Goal: Transaction & Acquisition: Subscribe to service/newsletter

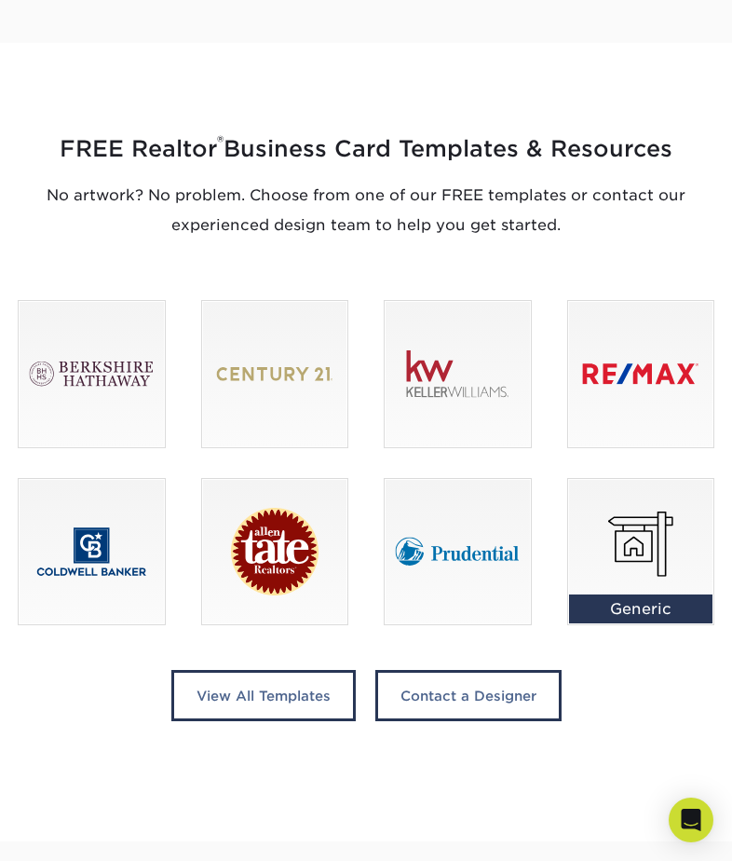
scroll to position [1064, 0]
click at [223, 706] on link "View All Templates" at bounding box center [263, 696] width 184 height 51
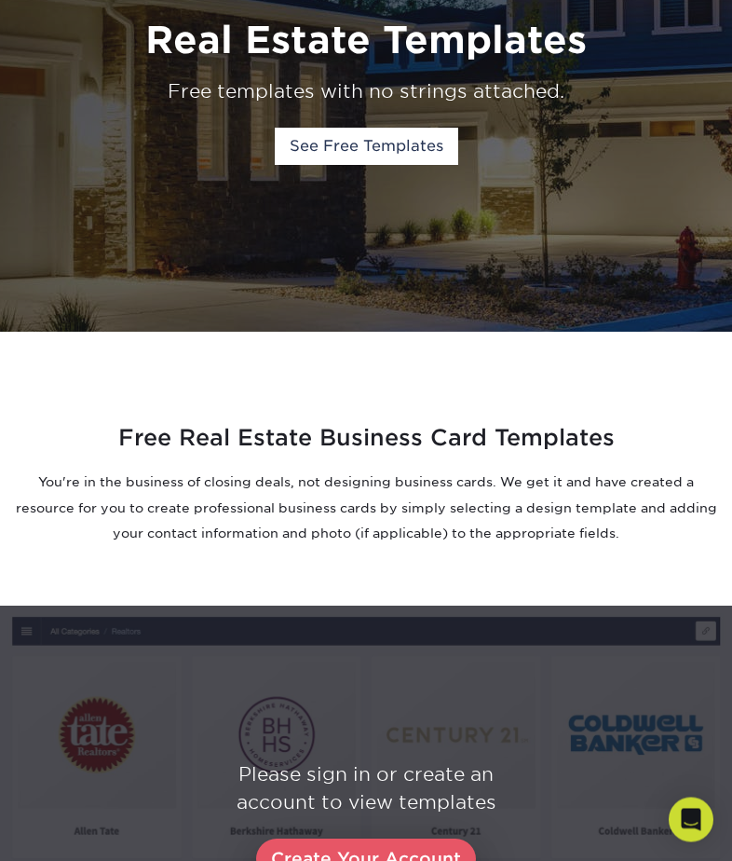
scroll to position [191, 0]
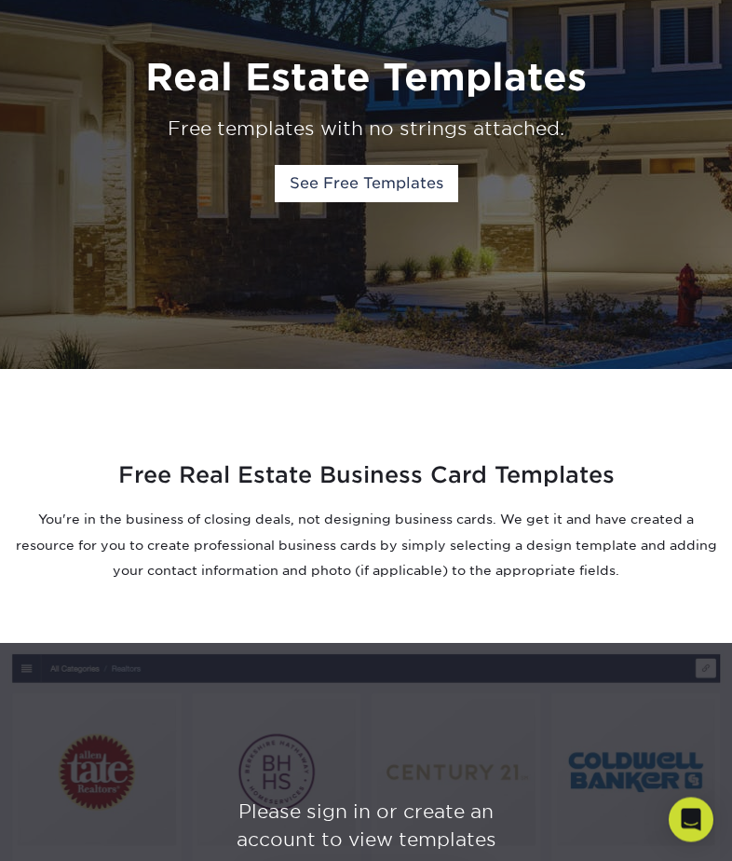
click at [331, 190] on link "See Free Templates" at bounding box center [367, 184] width 184 height 37
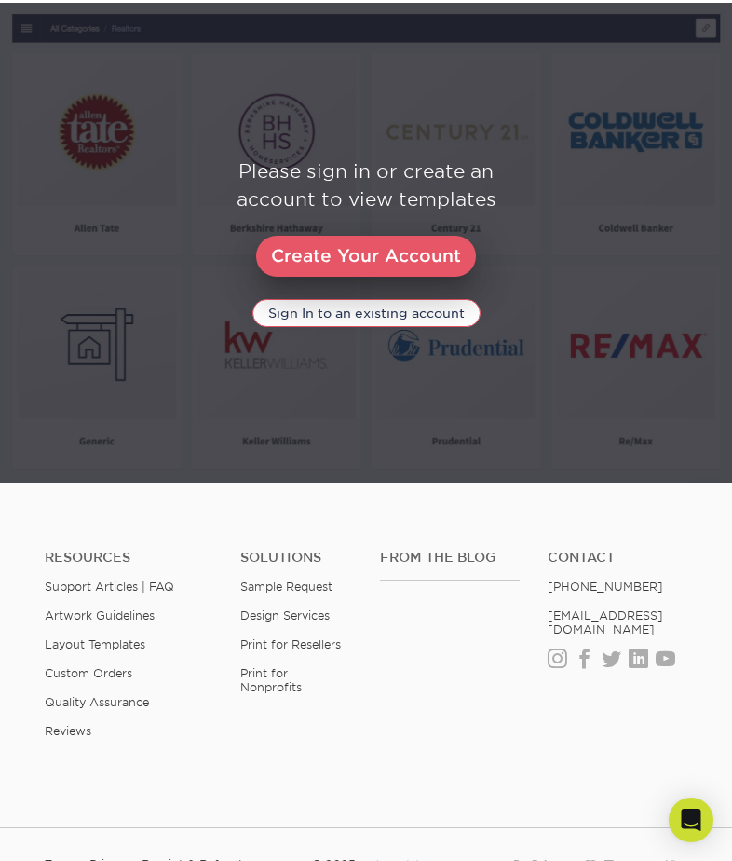
scroll to position [834, 0]
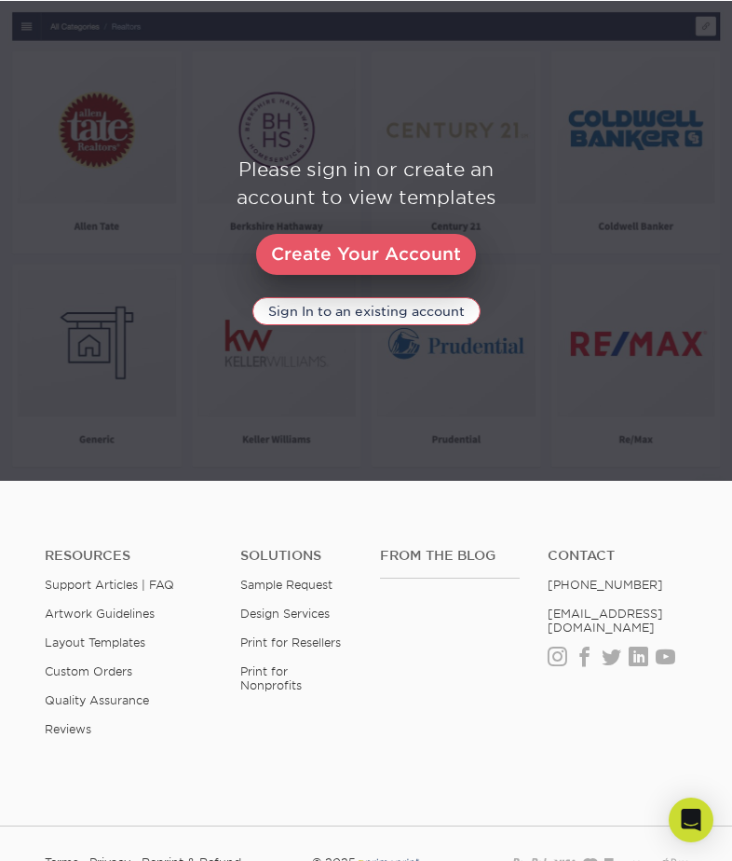
click at [327, 257] on link "Create Your Account" at bounding box center [366, 254] width 220 height 41
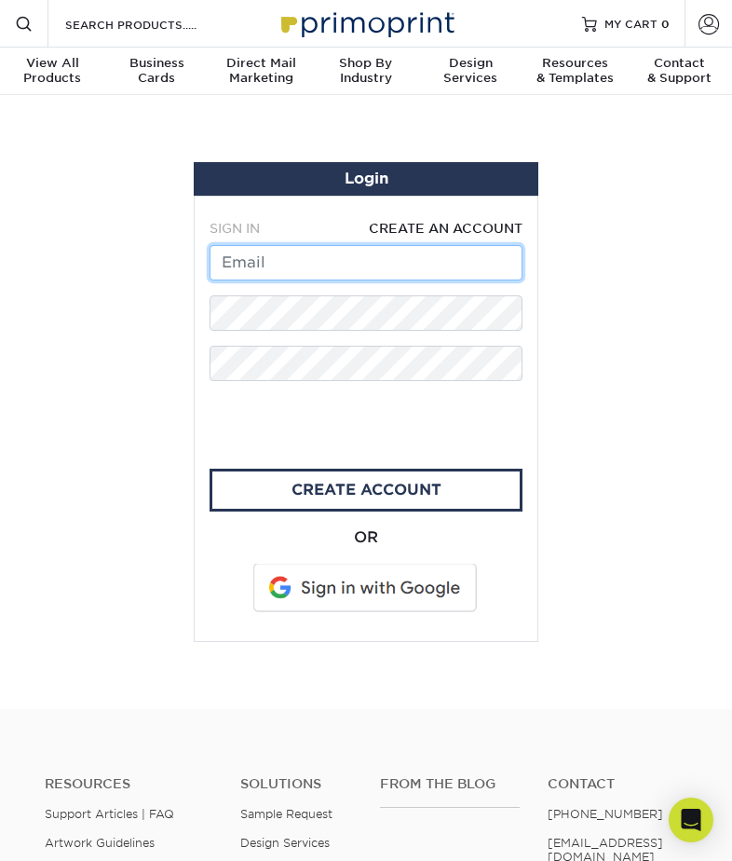
click at [301, 269] on input "text" at bounding box center [366, 262] width 313 height 35
type input "aquicksignup@gmail.com"
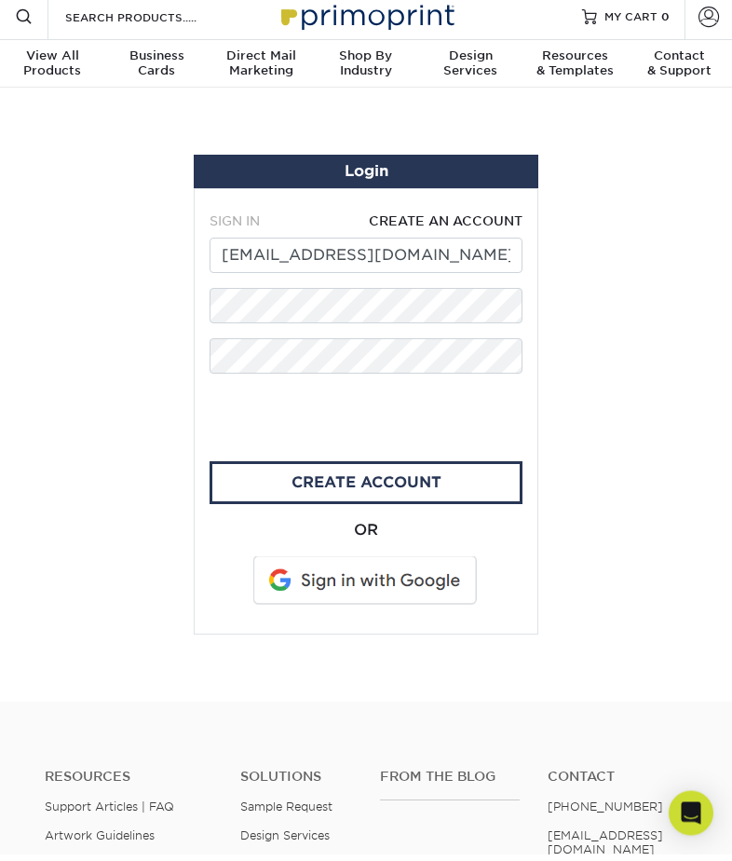
scroll to position [7, 0]
click at [256, 478] on link "create account" at bounding box center [366, 482] width 313 height 43
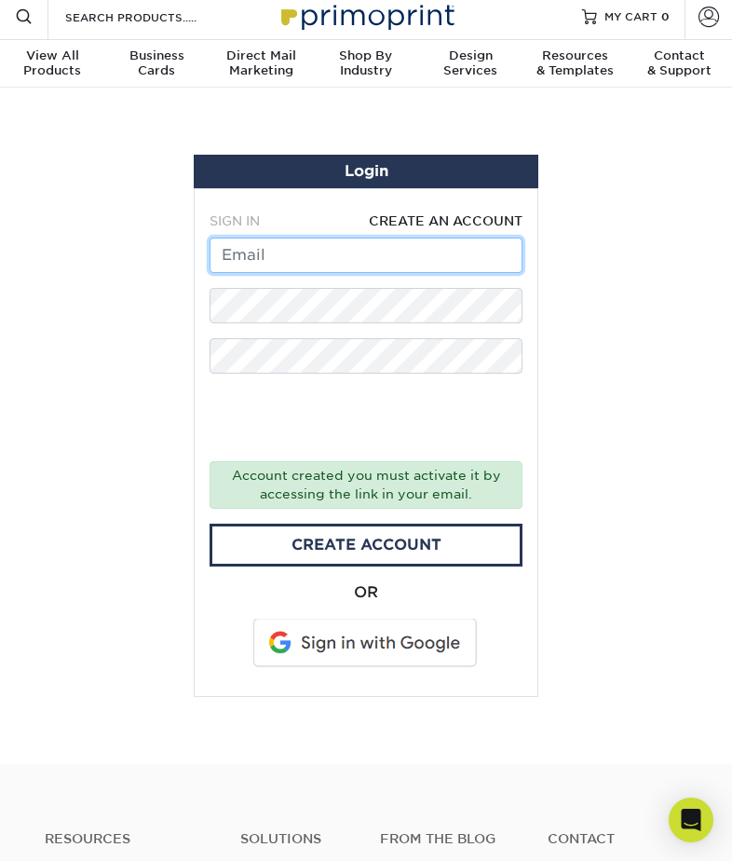
click at [286, 262] on input "text" at bounding box center [366, 255] width 313 height 35
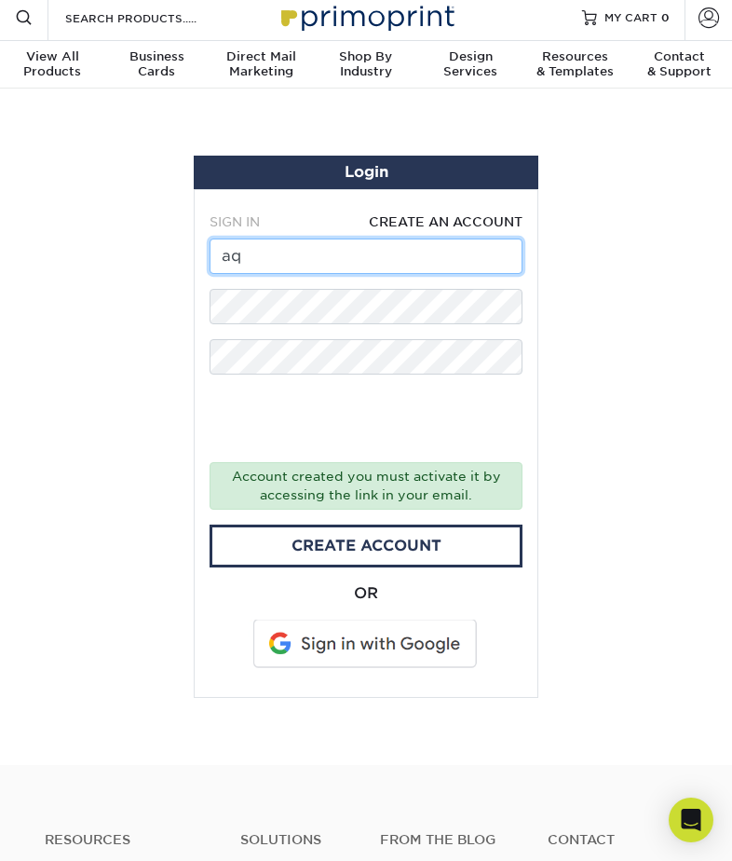
type input "aquicksignup@gmail.com"
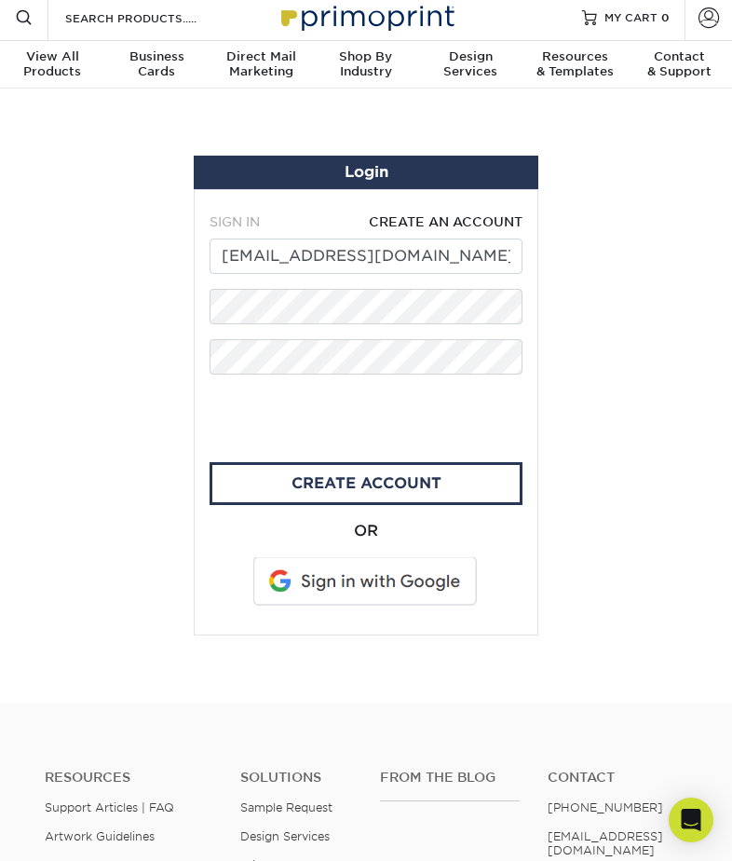
click at [279, 483] on link "CREATE ACCOUNT" at bounding box center [366, 483] width 313 height 43
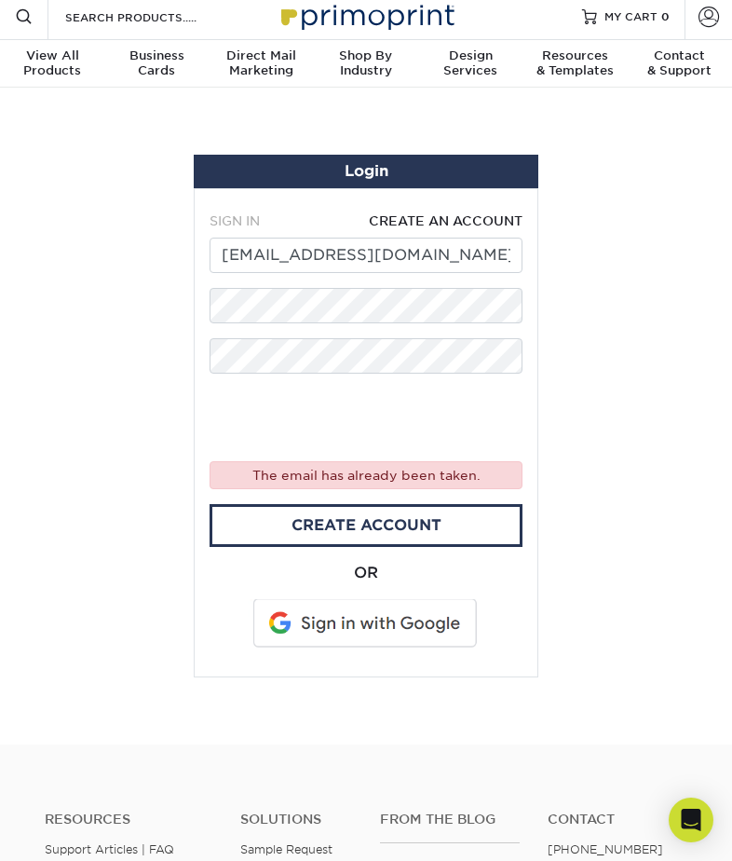
scroll to position [0, 0]
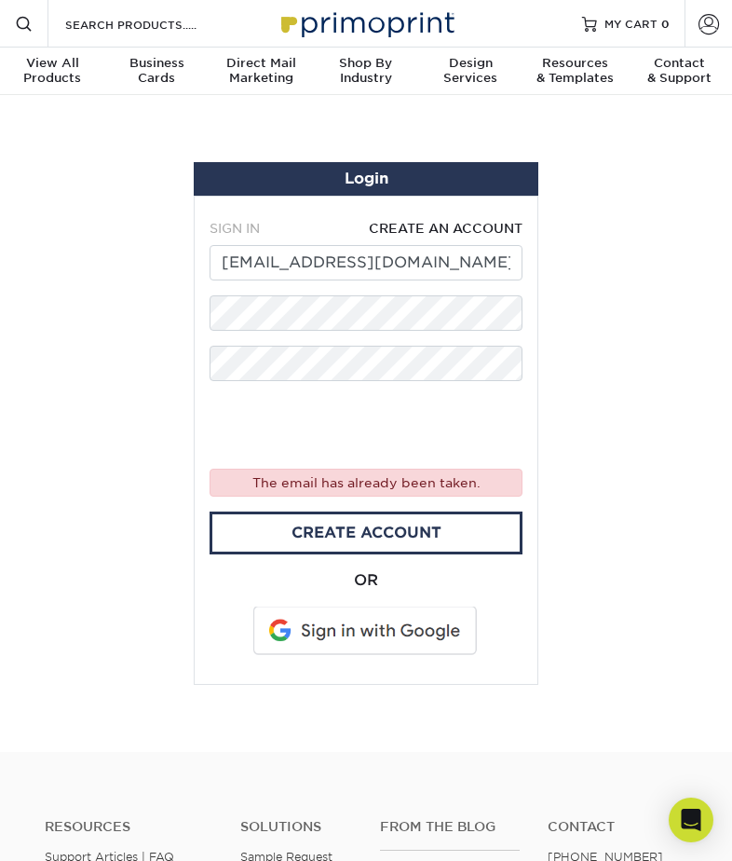
click at [374, 193] on div "Login" at bounding box center [366, 178] width 345 height 33
click at [392, 168] on div "Login" at bounding box center [366, 178] width 345 height 33
click at [365, 180] on h1 "Login" at bounding box center [366, 179] width 330 height 18
click at [353, 180] on h1 "Login" at bounding box center [366, 179] width 330 height 18
click at [245, 226] on span "SIGN IN" at bounding box center [235, 228] width 50 height 15
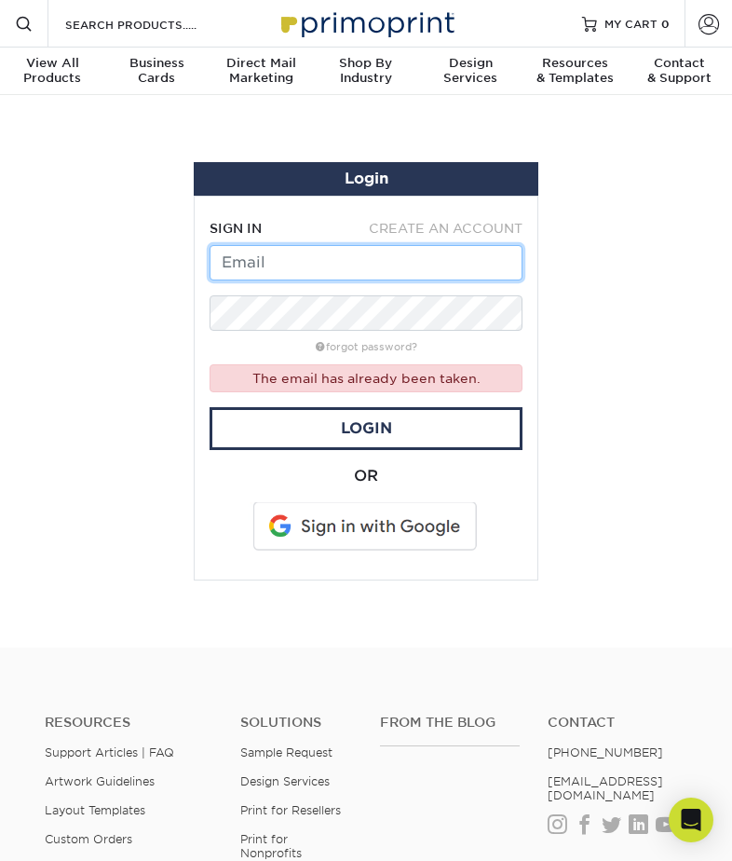
click at [313, 260] on input "text" at bounding box center [366, 262] width 313 height 35
type input "aquicksignup@gmail.com"
